Goal: Communication & Community: Answer question/provide support

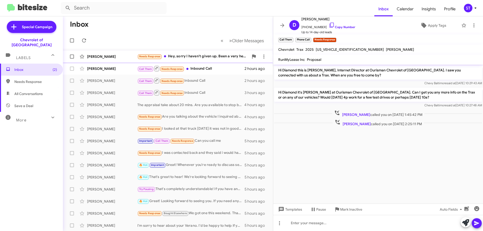
click at [126, 57] on div "[PERSON_NAME]" at bounding box center [112, 56] width 50 height 5
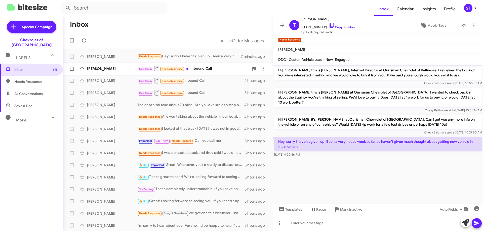
click at [211, 69] on div "Call Them Needs Response Inbound Call" at bounding box center [192, 68] width 111 height 6
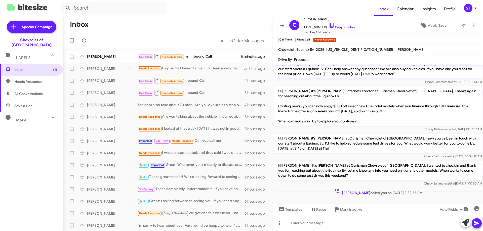
scroll to position [121, 0]
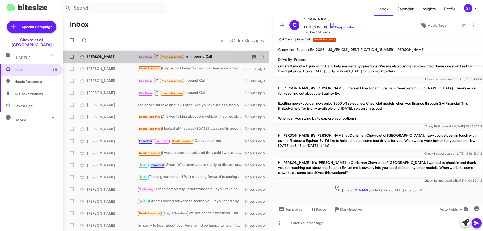
click at [123, 56] on div "[PERSON_NAME]" at bounding box center [112, 56] width 50 height 5
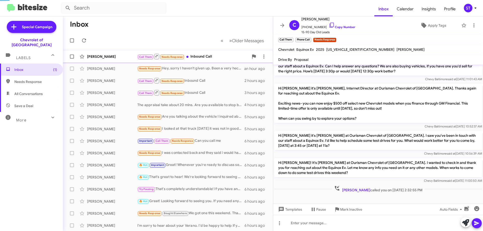
scroll to position [453, 0]
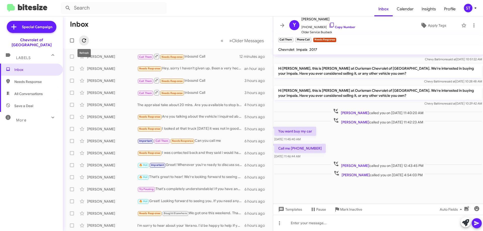
click at [84, 41] on icon at bounding box center [84, 40] width 6 height 6
